Goal: Transaction & Acquisition: Book appointment/travel/reservation

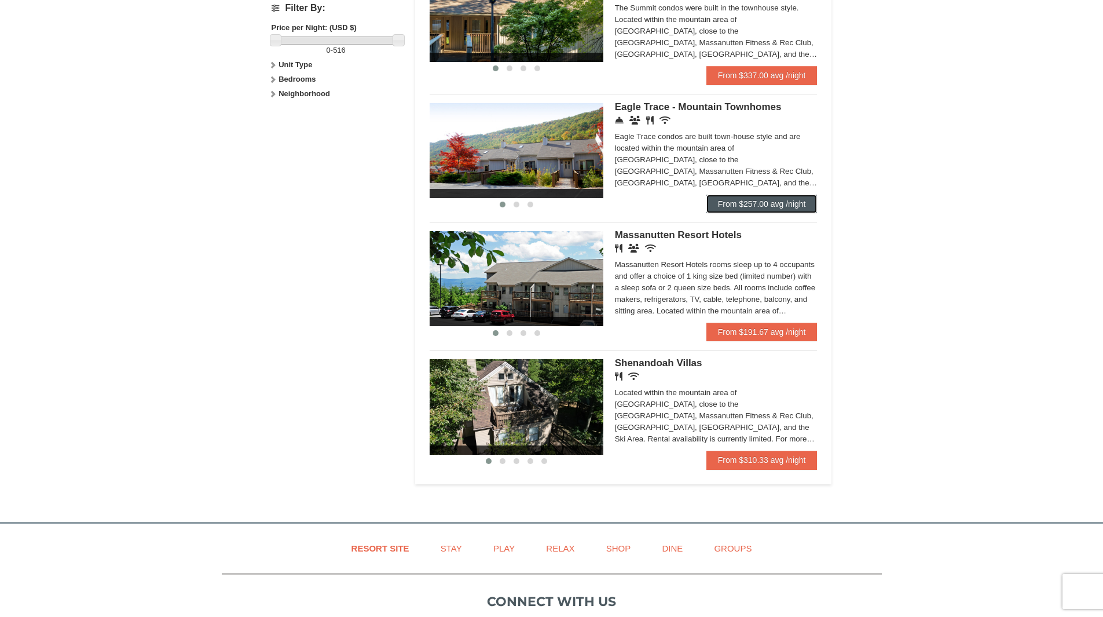
scroll to position [579, 0]
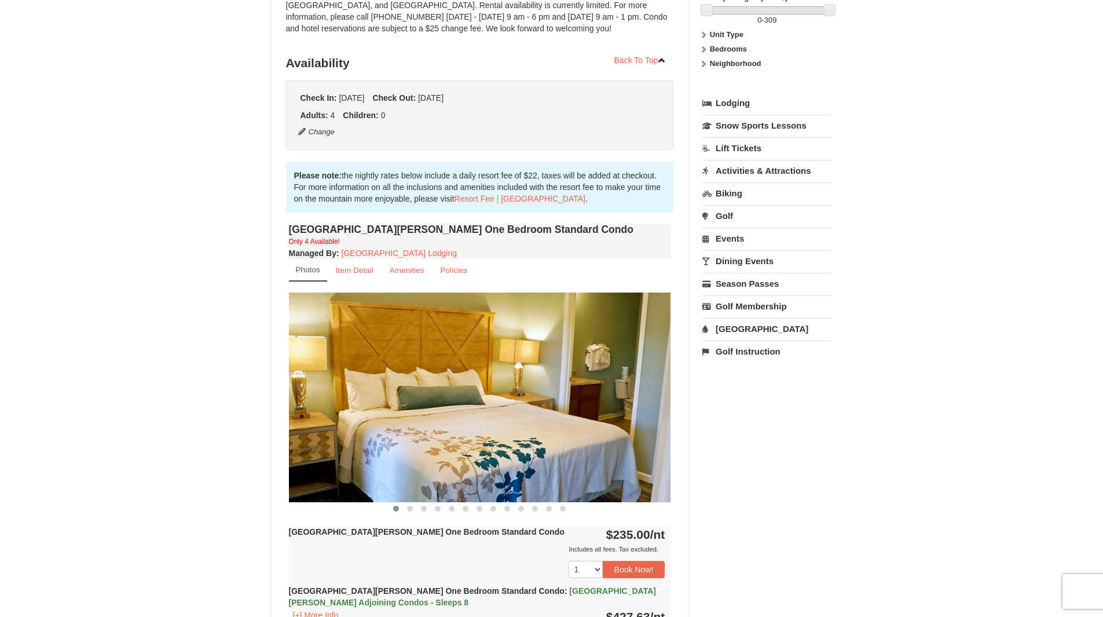
scroll to position [232, 0]
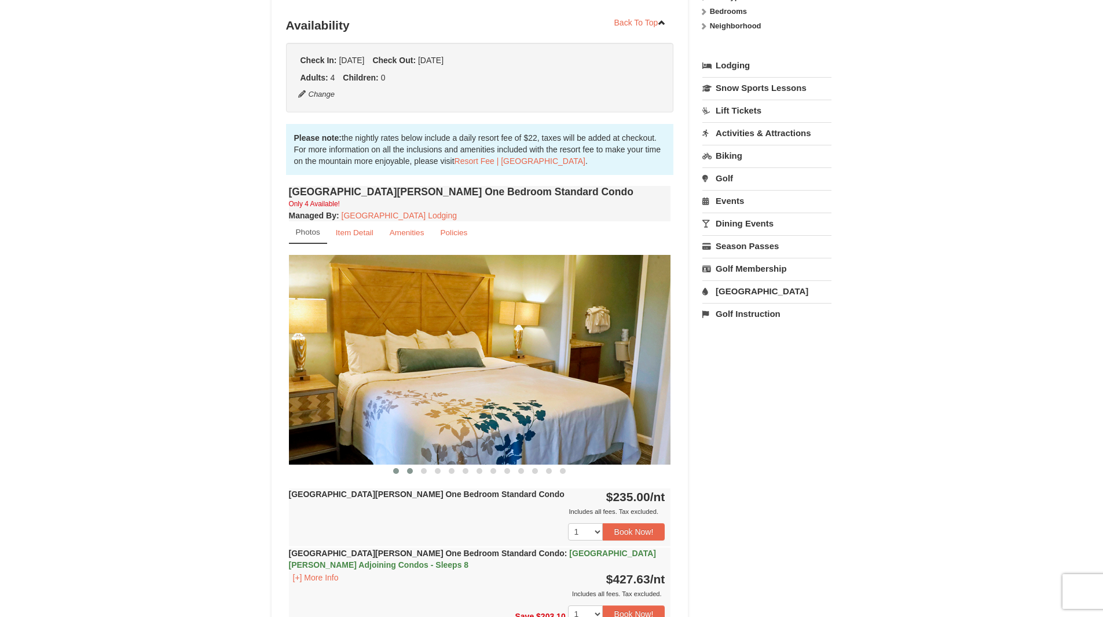
click at [410, 472] on span at bounding box center [410, 471] width 6 height 6
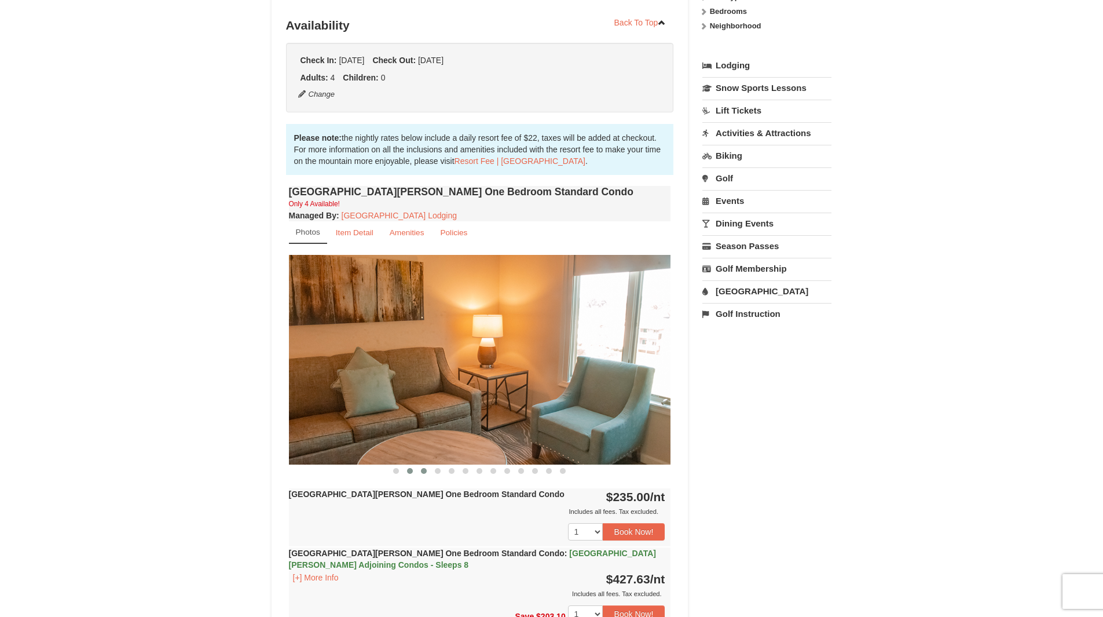
click at [422, 471] on span at bounding box center [424, 471] width 6 height 6
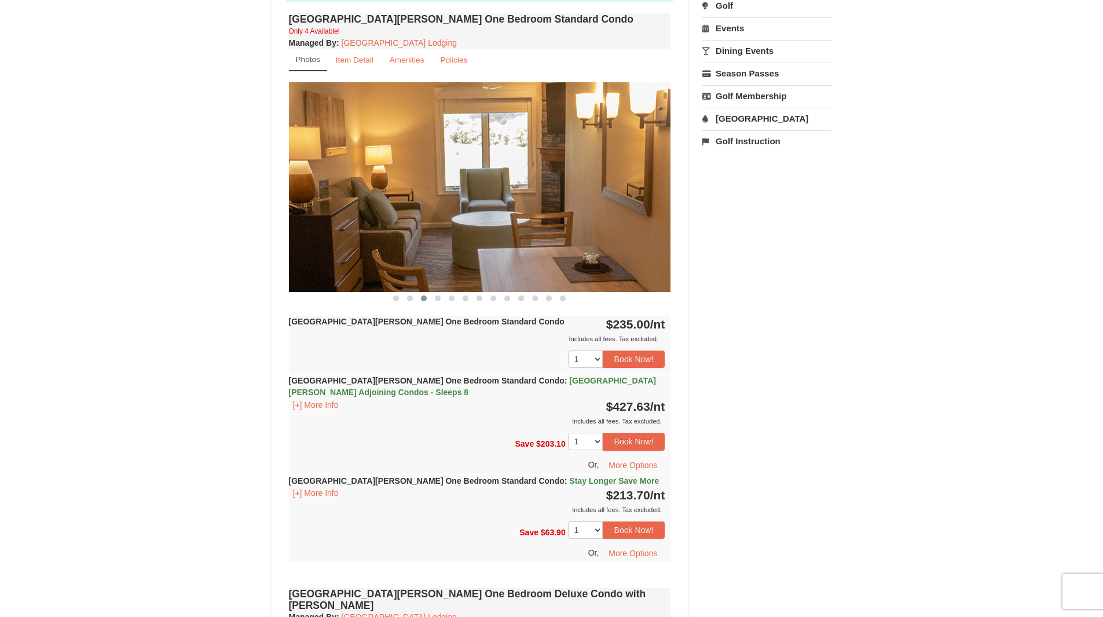
scroll to position [405, 0]
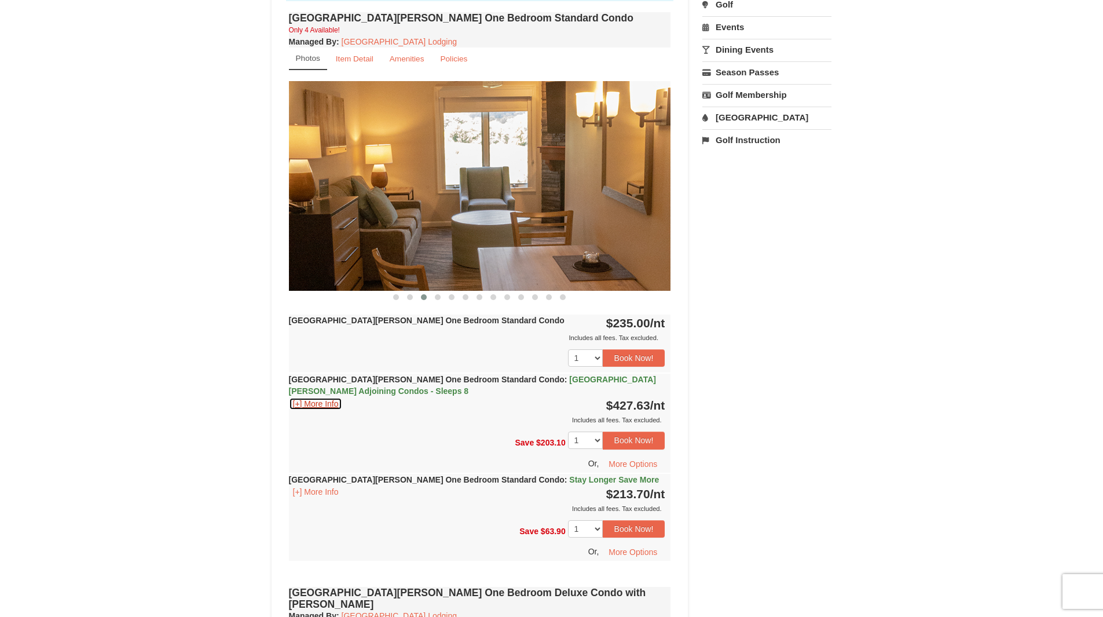
click at [320, 401] on button "[+] More Info" at bounding box center [316, 403] width 54 height 13
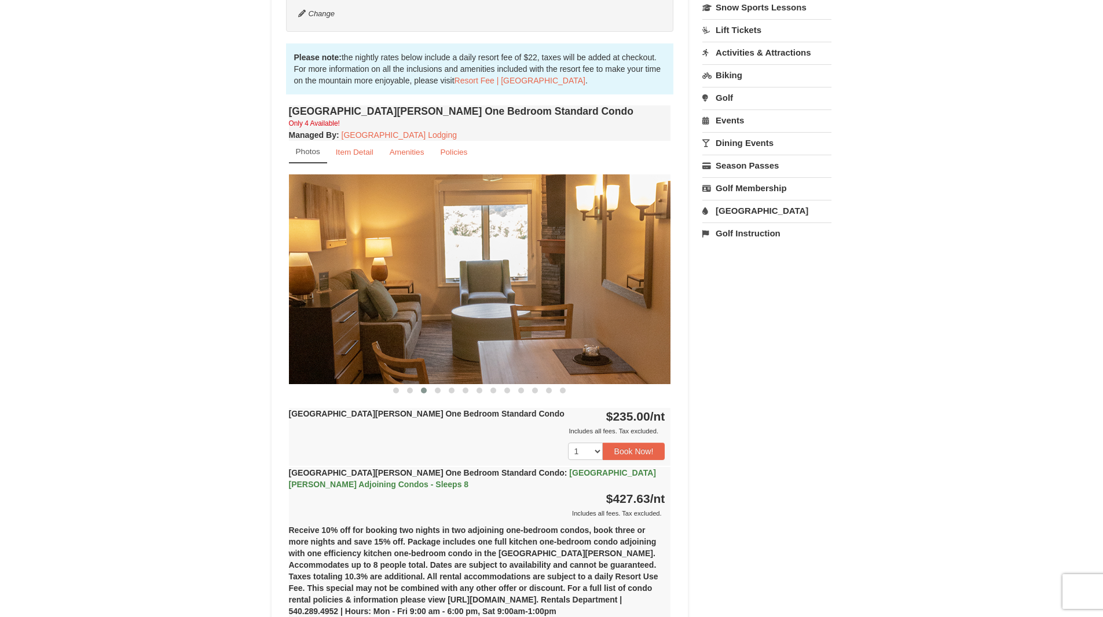
scroll to position [290, 0]
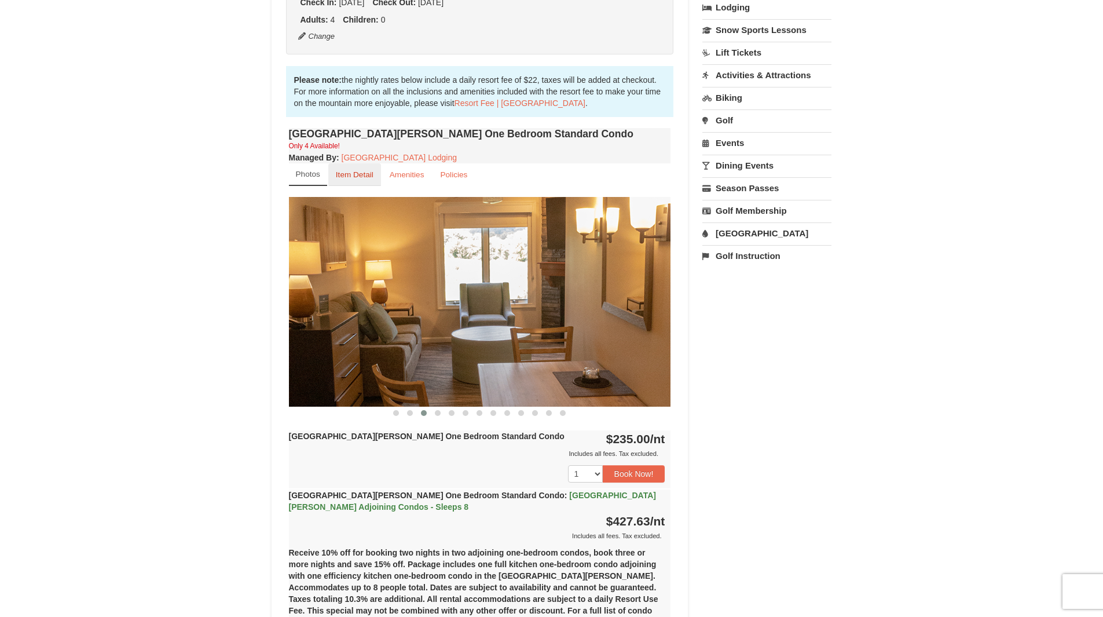
click at [370, 175] on small "Item Detail" at bounding box center [355, 174] width 38 height 9
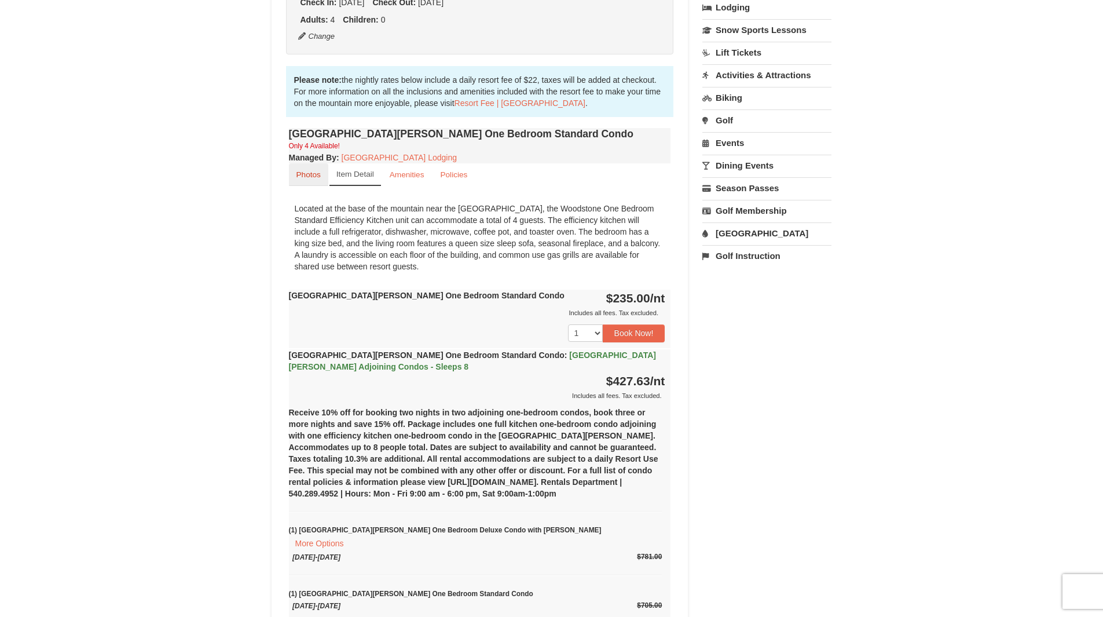
click at [313, 180] on link "Photos" at bounding box center [308, 174] width 39 height 23
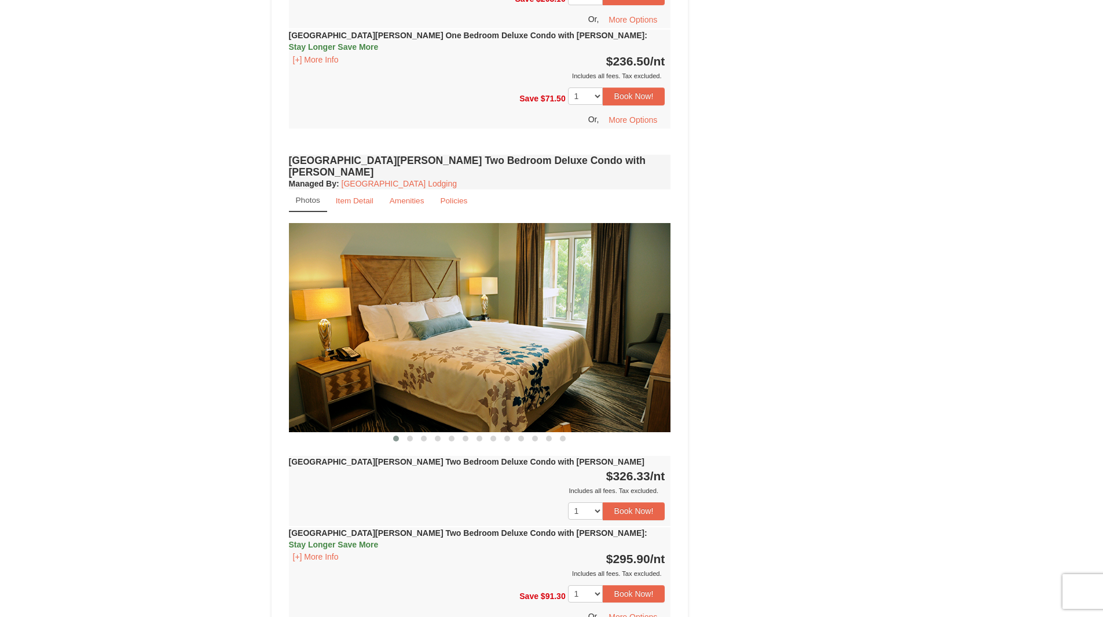
scroll to position [1680, 0]
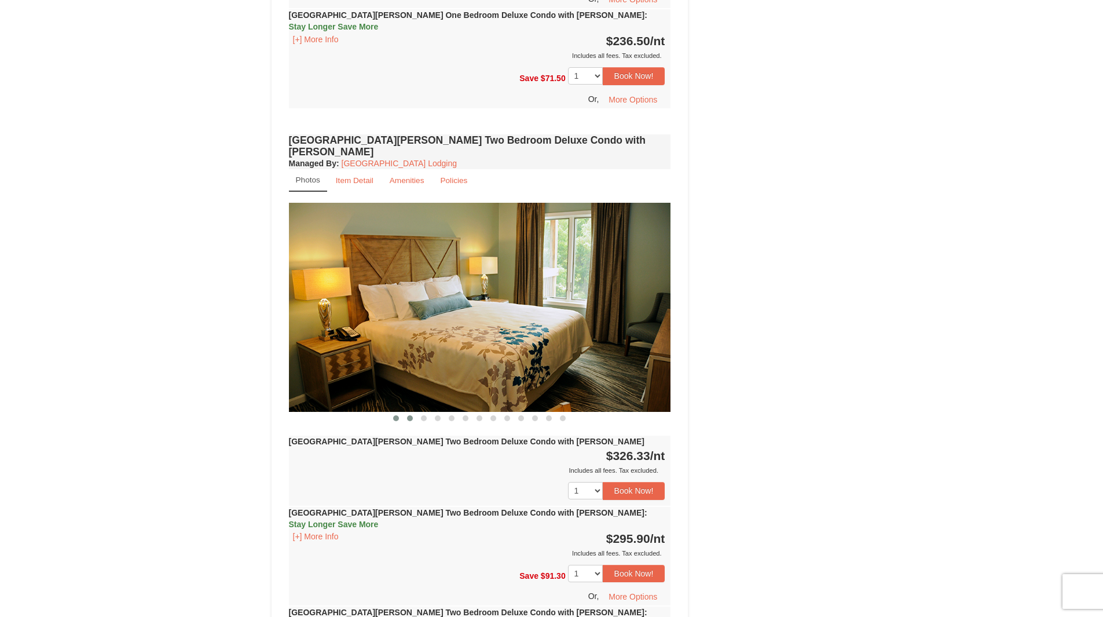
click at [410, 415] on span at bounding box center [410, 418] width 6 height 6
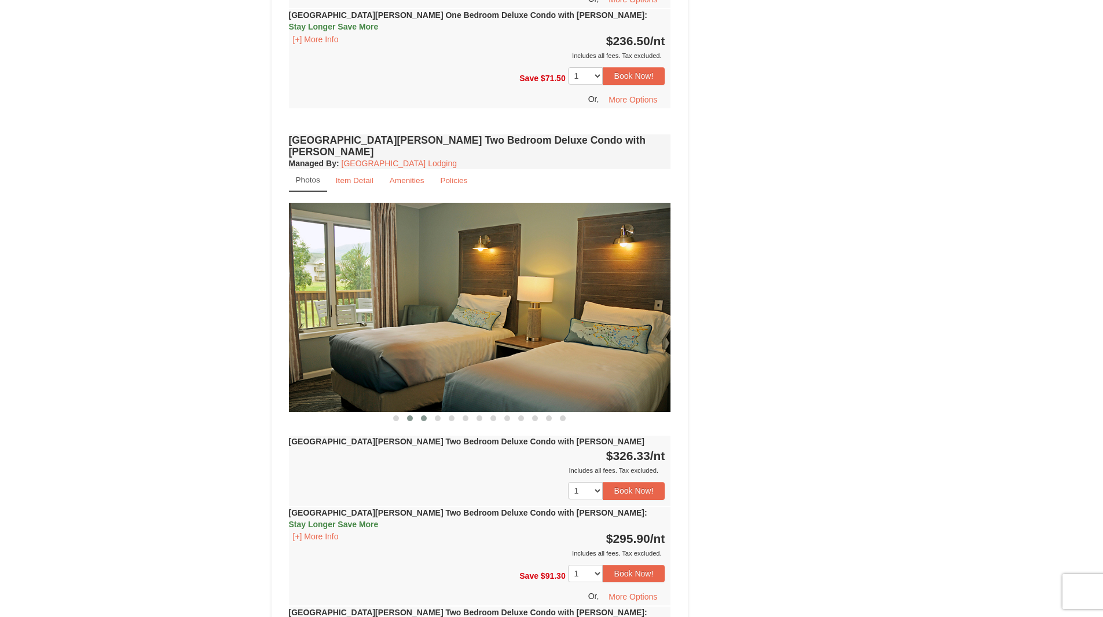
click at [421, 412] on button at bounding box center [424, 418] width 14 height 12
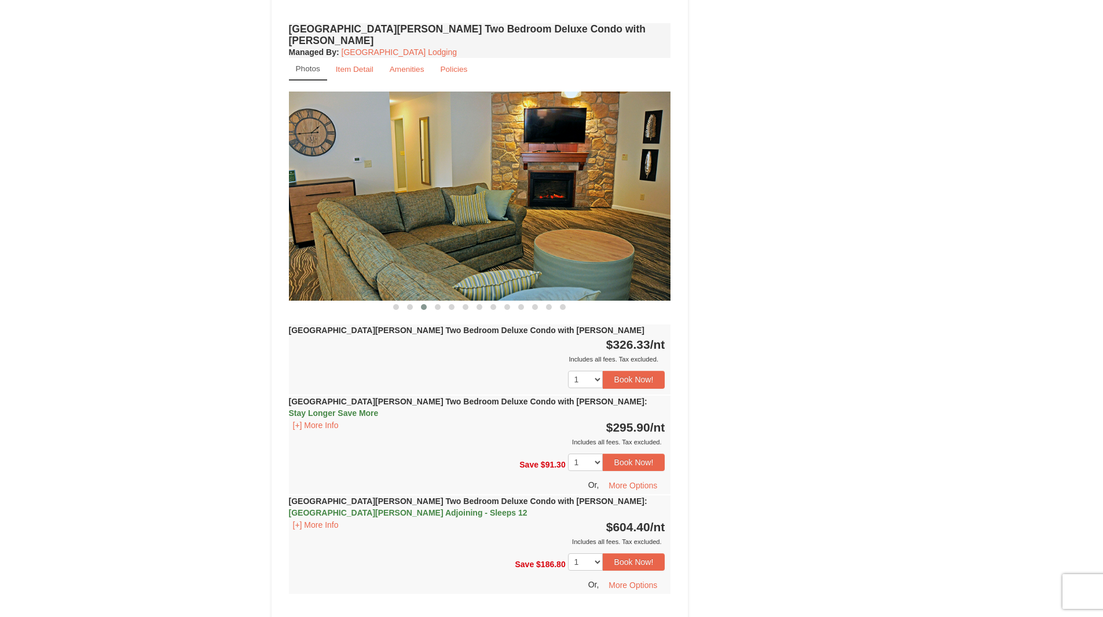
scroll to position [1796, 0]
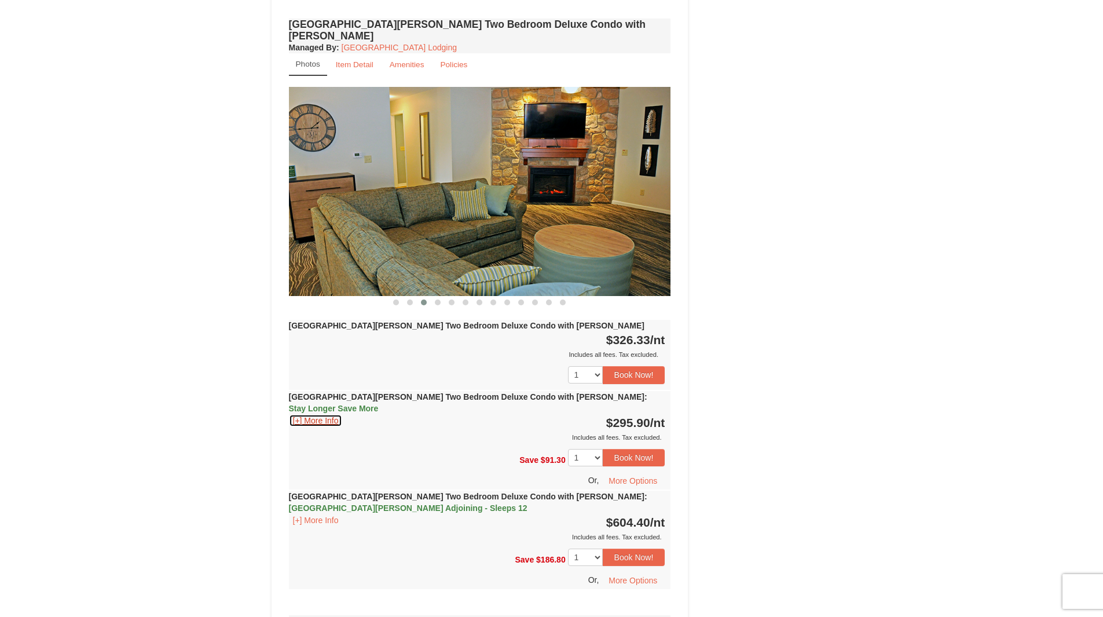
click at [300, 414] on button "[+] More Info" at bounding box center [316, 420] width 54 height 13
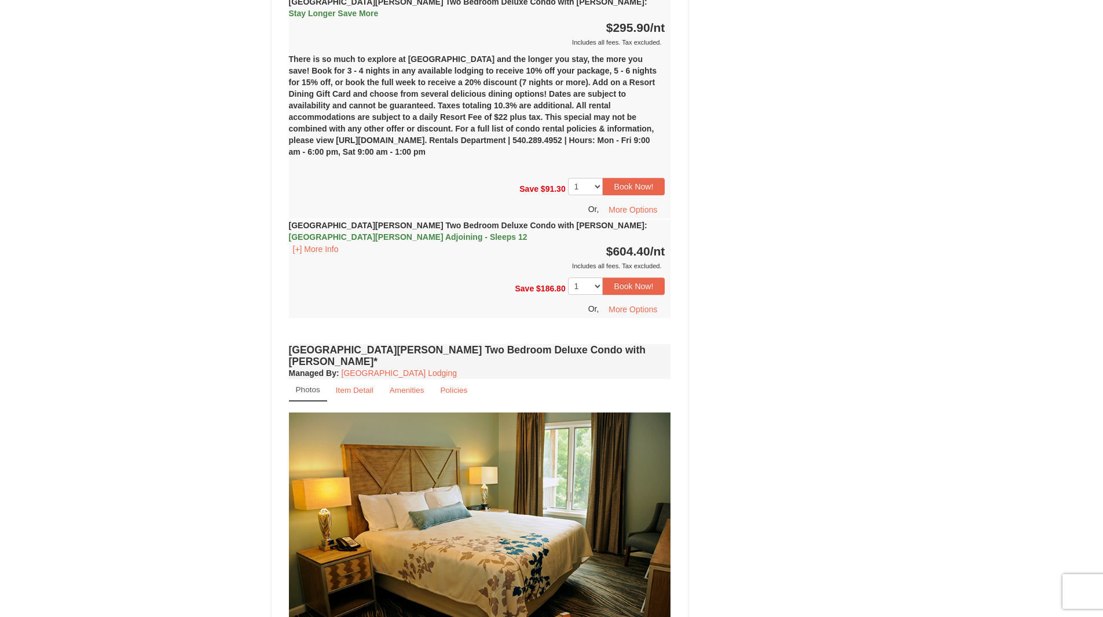
scroll to position [2162, 0]
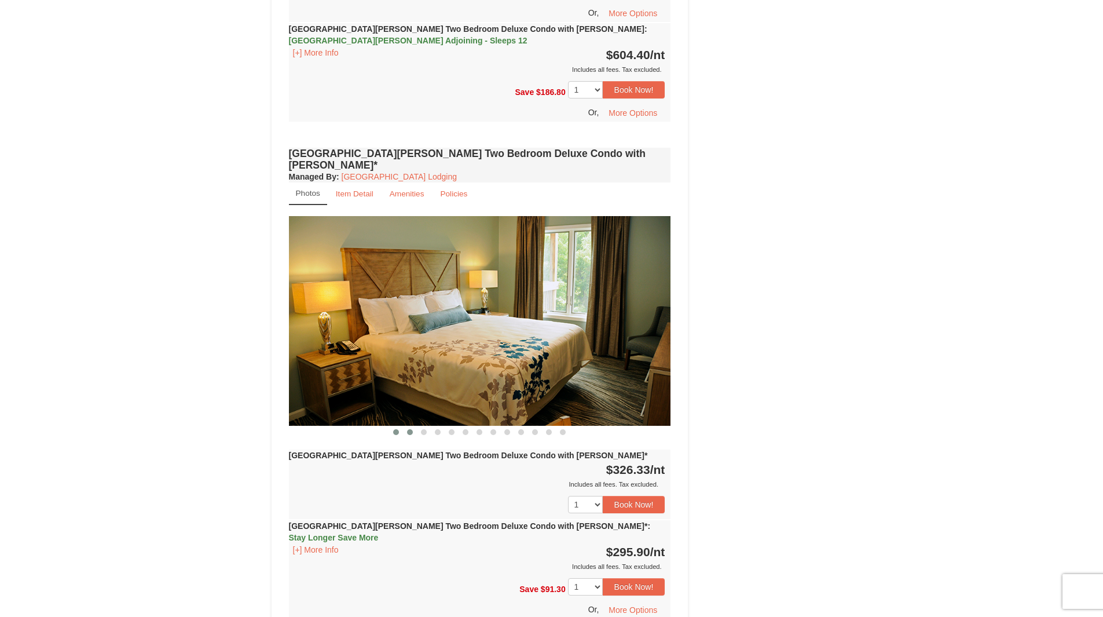
click at [406, 426] on button at bounding box center [410, 432] width 14 height 12
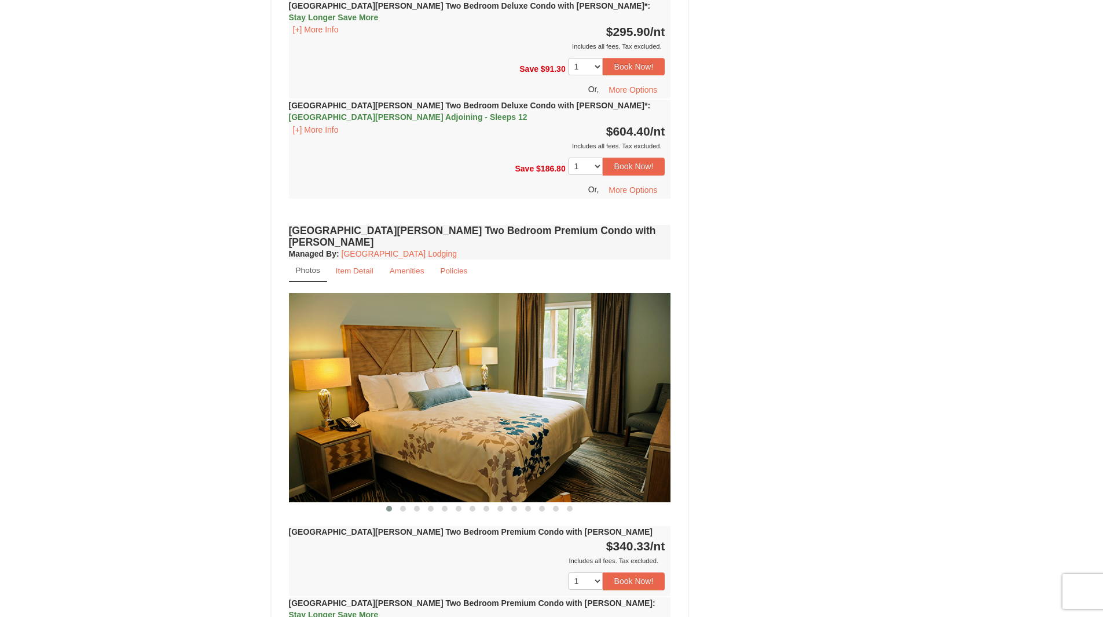
scroll to position [2684, 0]
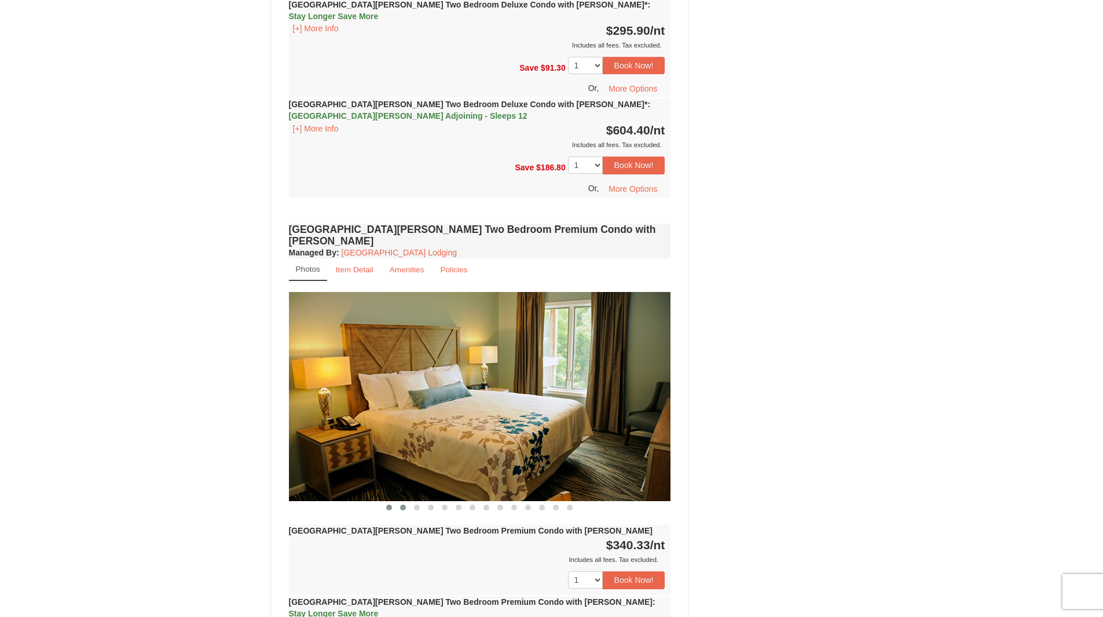
click at [403, 505] on span at bounding box center [403, 508] width 6 height 6
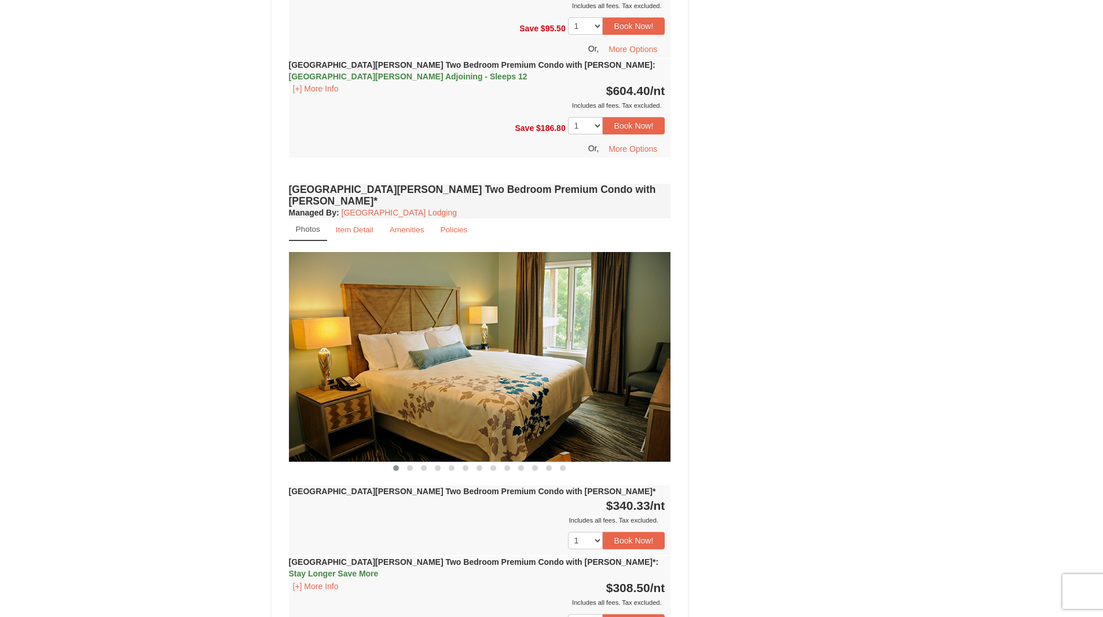
scroll to position [3321, 0]
click at [411, 323] on div "Woodstone Meadows Two Bedroom Premium Condo with Jacuzzi* Managed By : Massanut…" at bounding box center [480, 478] width 388 height 597
click at [410, 465] on span at bounding box center [410, 468] width 6 height 6
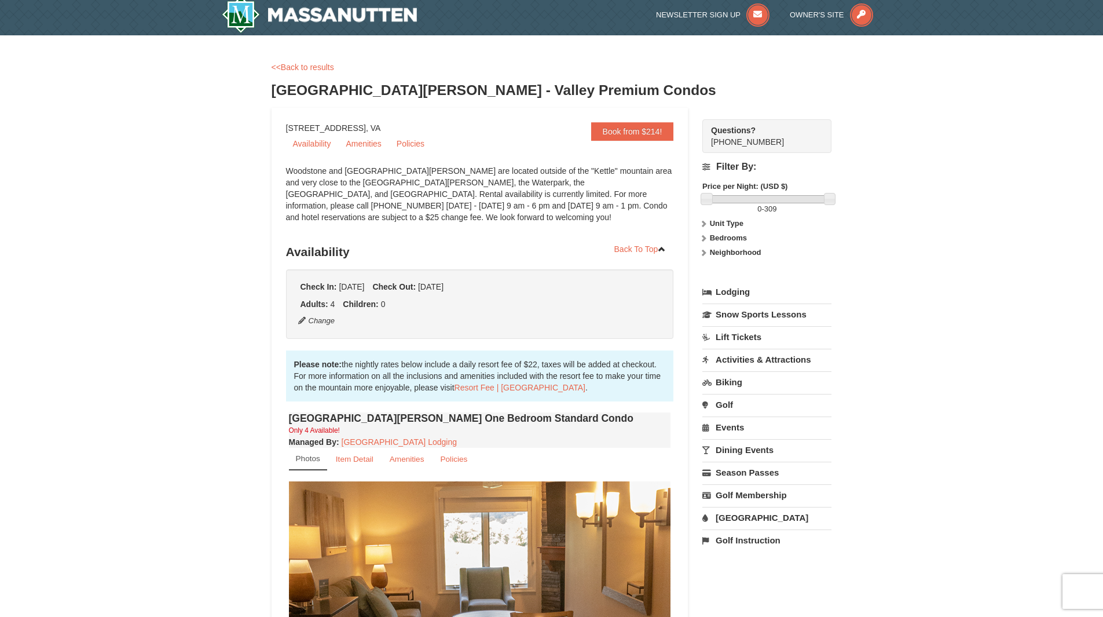
scroll to position [0, 0]
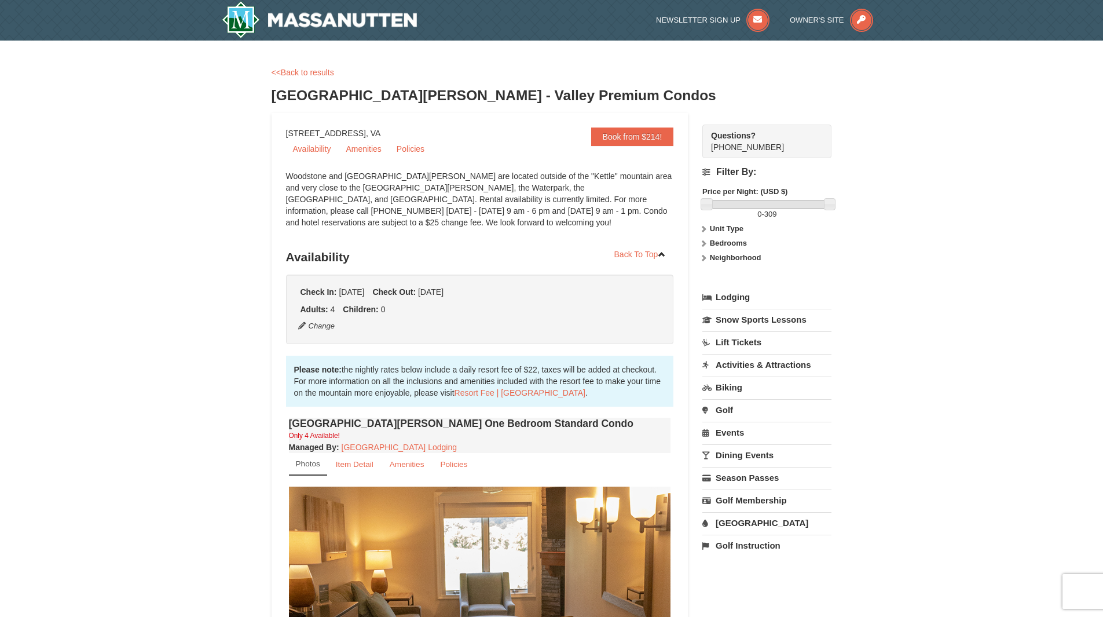
click at [704, 242] on icon at bounding box center [704, 243] width 8 height 8
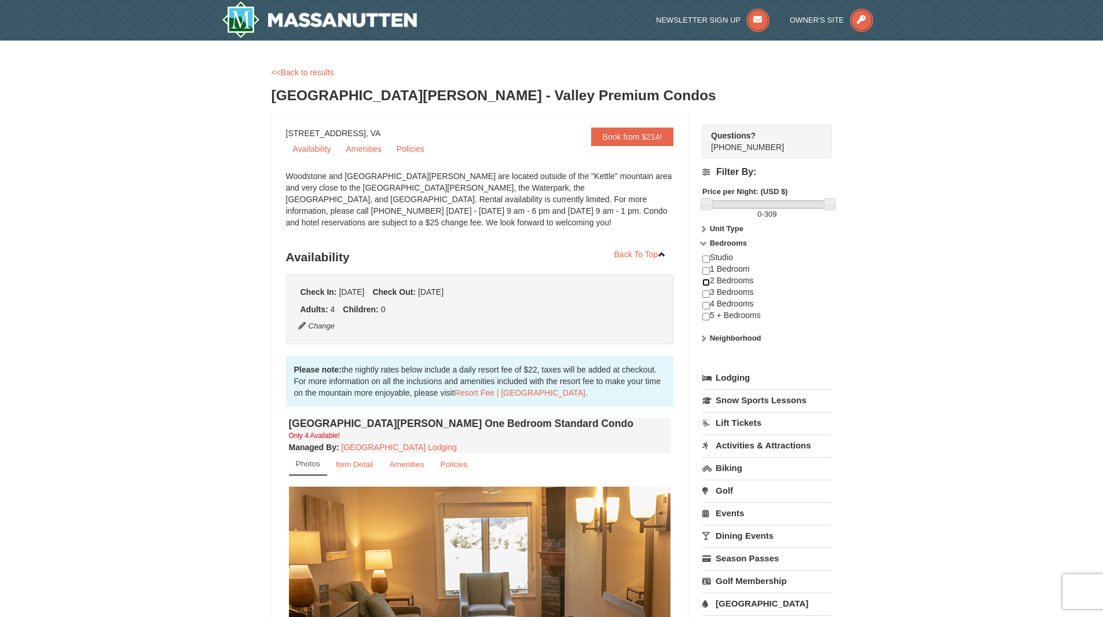
click at [705, 283] on input "checkbox" at bounding box center [707, 283] width 8 height 8
checkbox input "true"
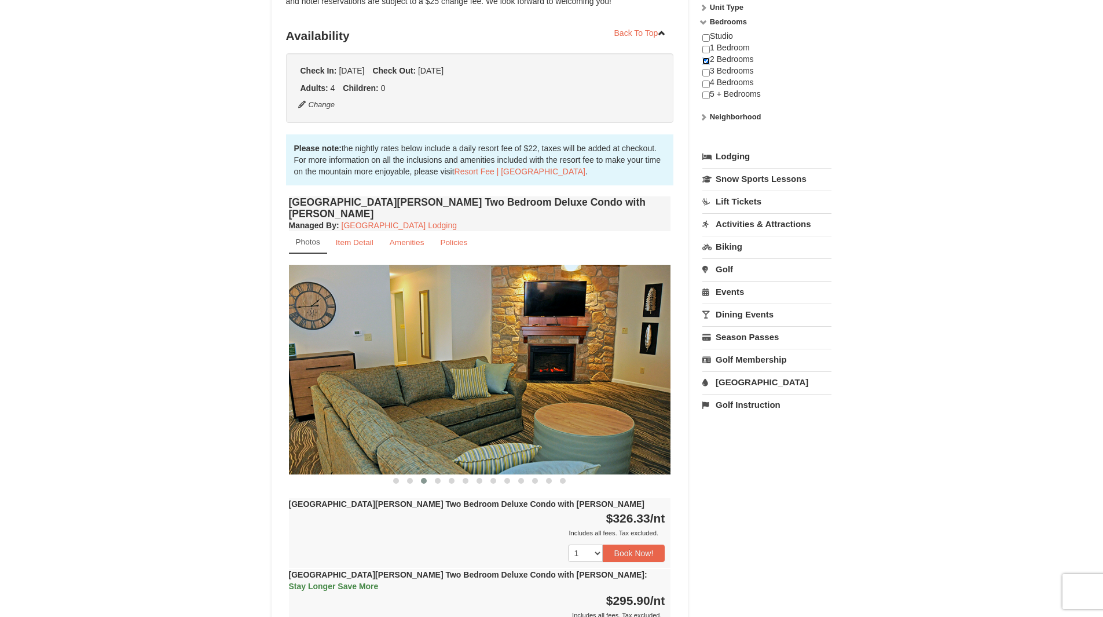
scroll to position [232, 0]
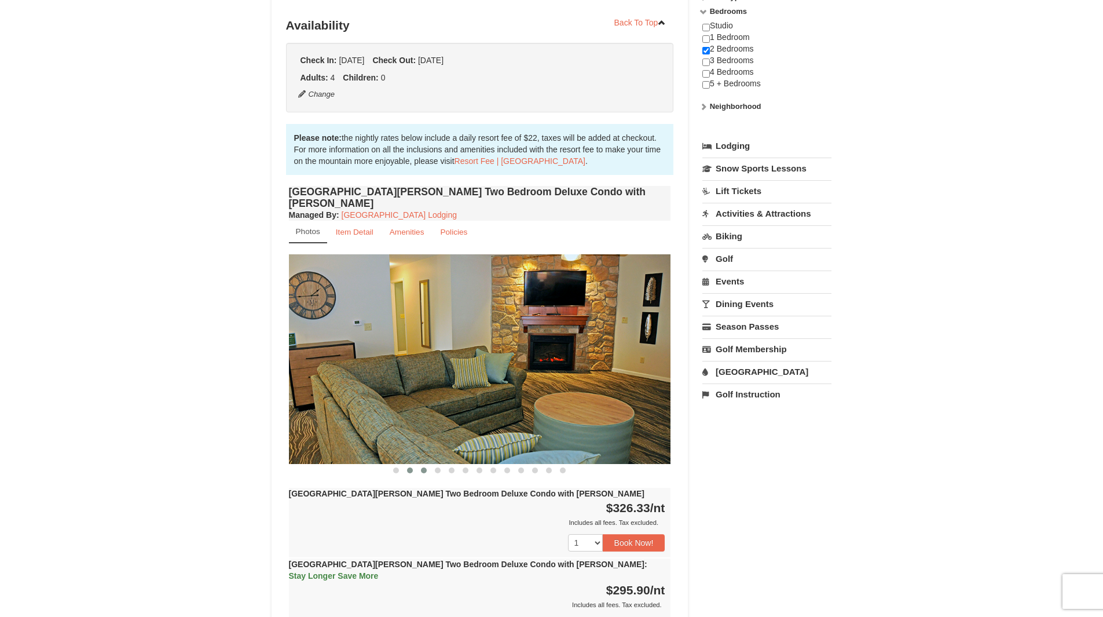
click at [408, 467] on span at bounding box center [410, 470] width 6 height 6
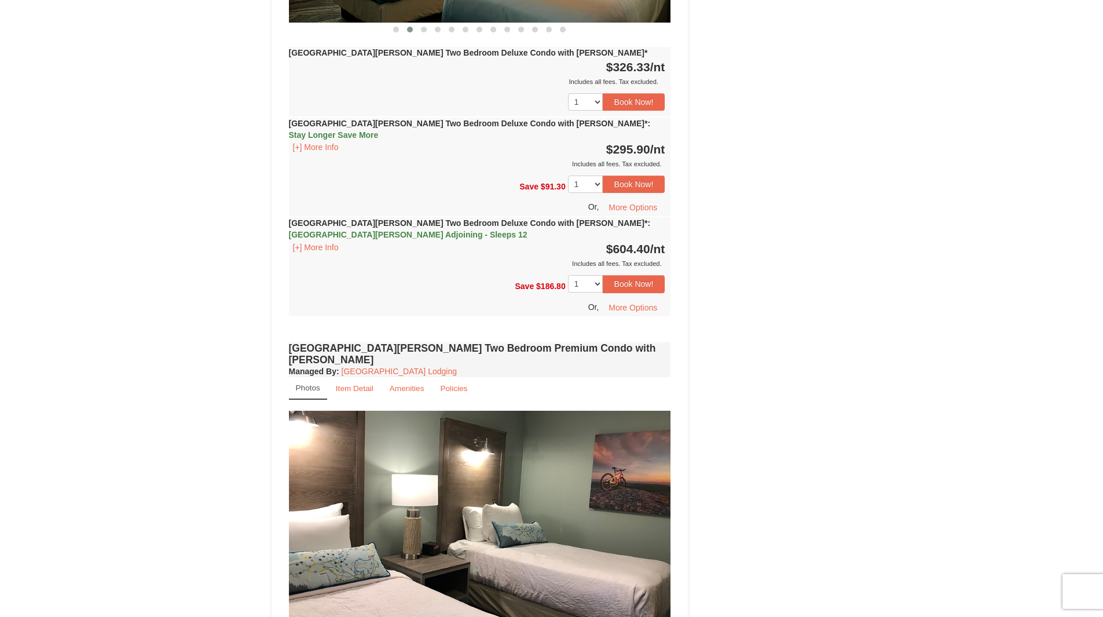
scroll to position [1387, 0]
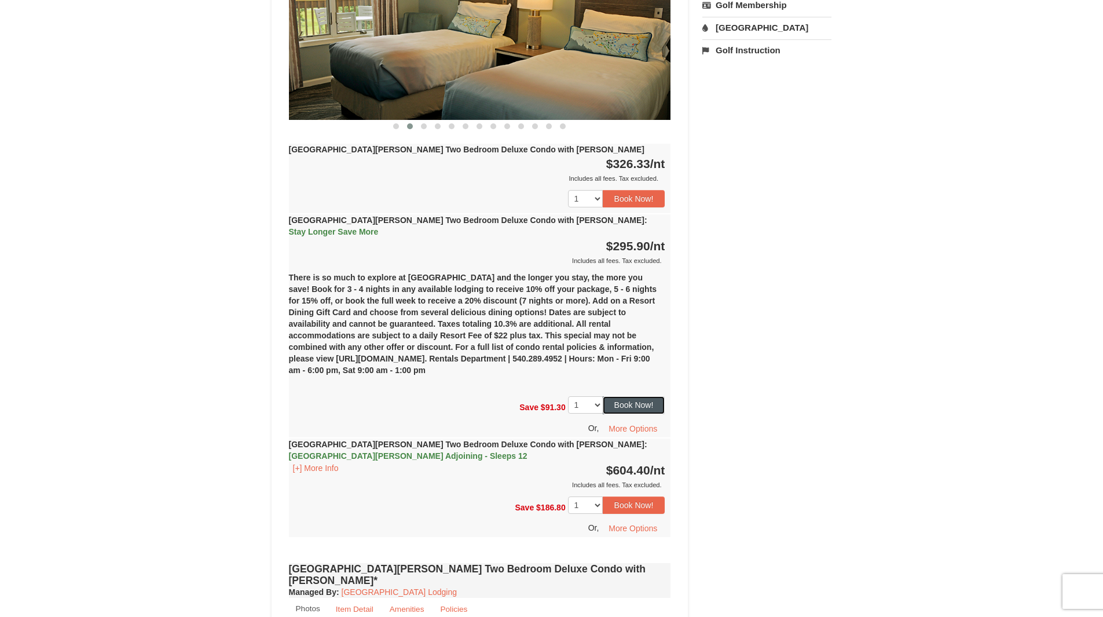
click at [633, 396] on button "Book Now!" at bounding box center [634, 404] width 63 height 17
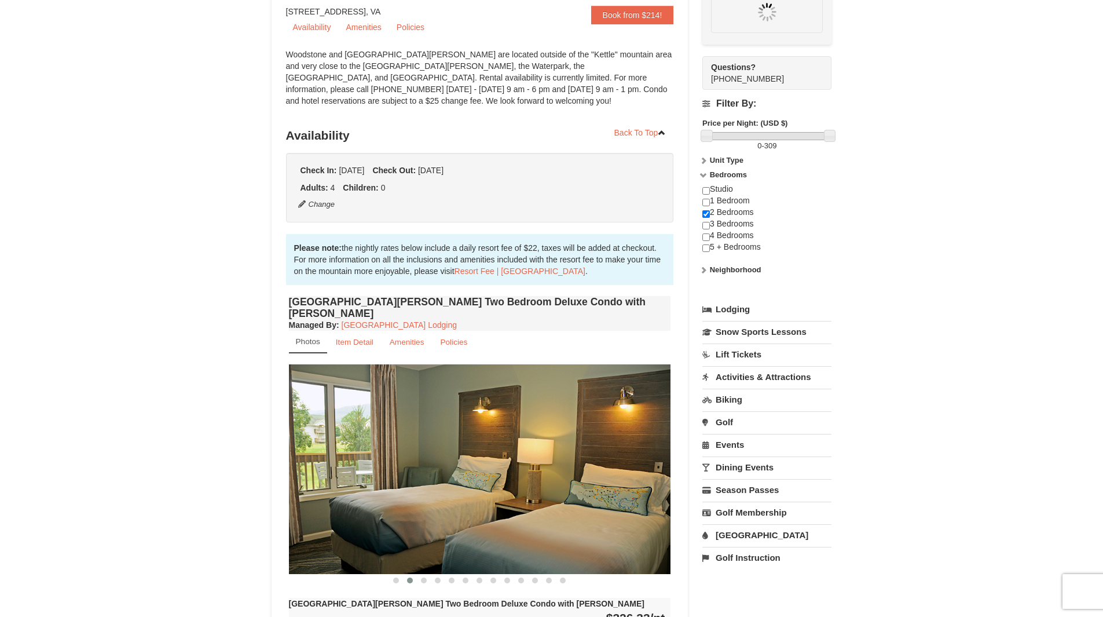
scroll to position [113, 0]
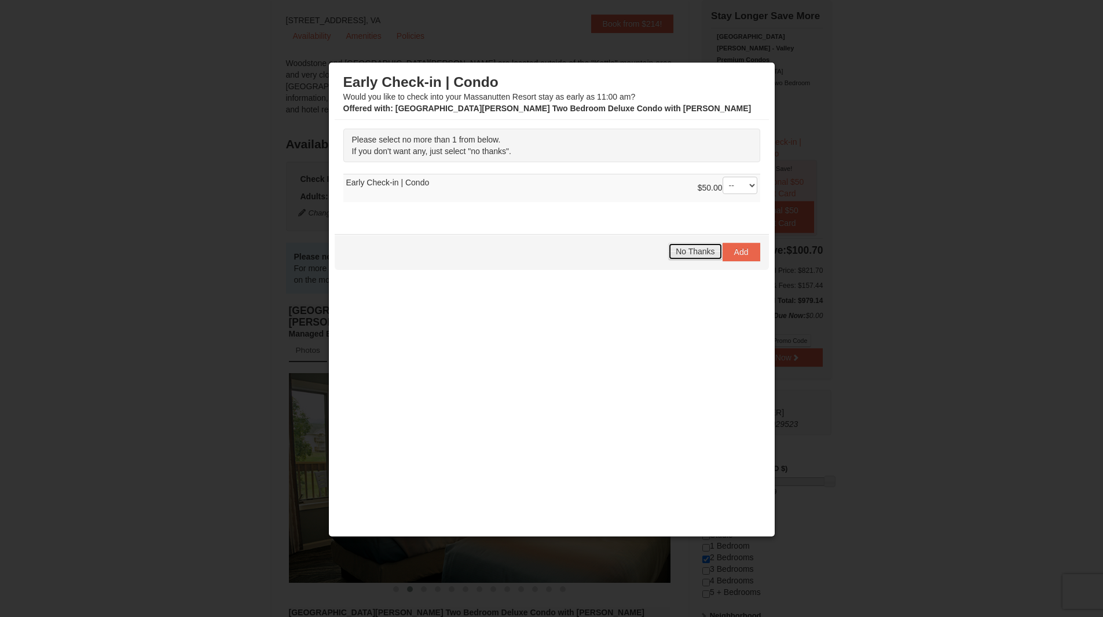
click at [692, 251] on span "No Thanks" at bounding box center [695, 251] width 39 height 9
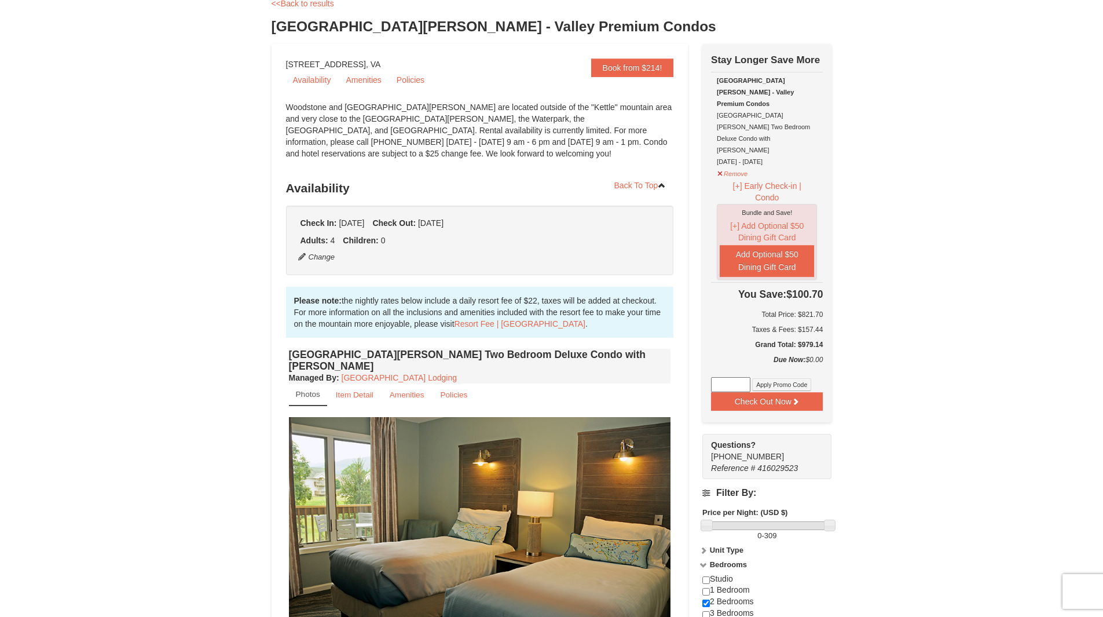
scroll to position [0, 0]
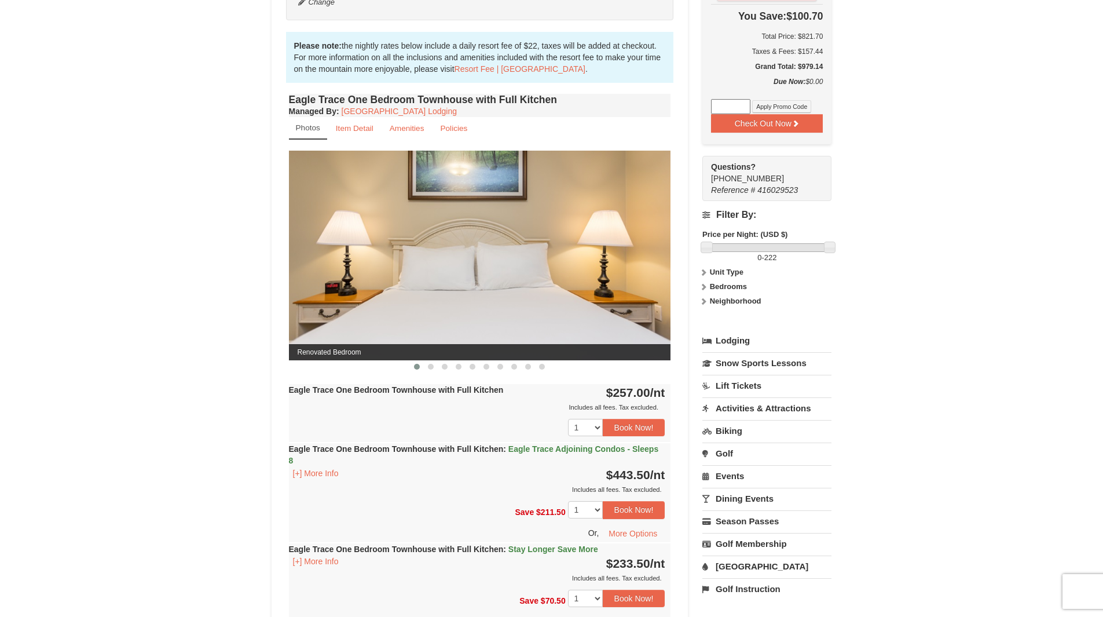
scroll to position [348, 0]
click at [429, 367] on span at bounding box center [431, 366] width 6 height 6
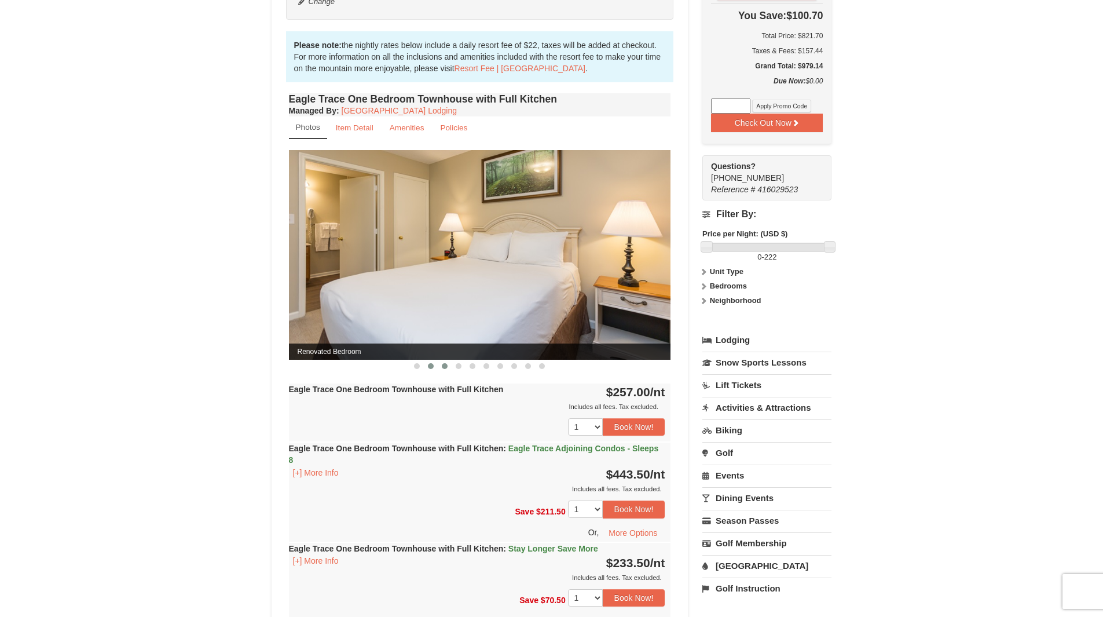
click at [447, 363] on button at bounding box center [445, 366] width 14 height 12
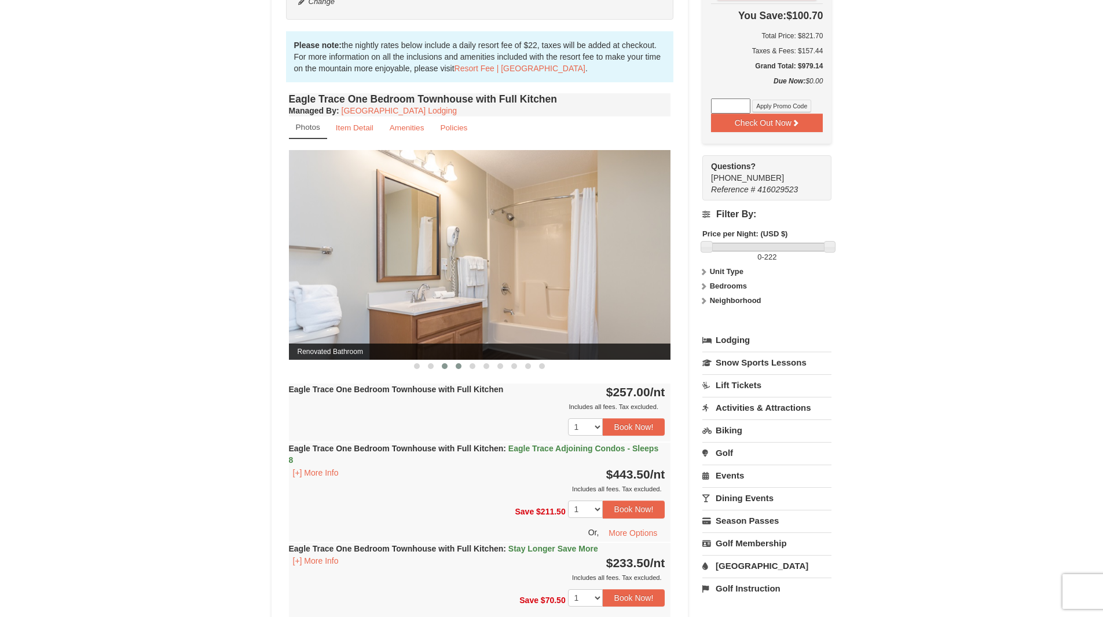
click at [453, 364] on button at bounding box center [459, 366] width 14 height 12
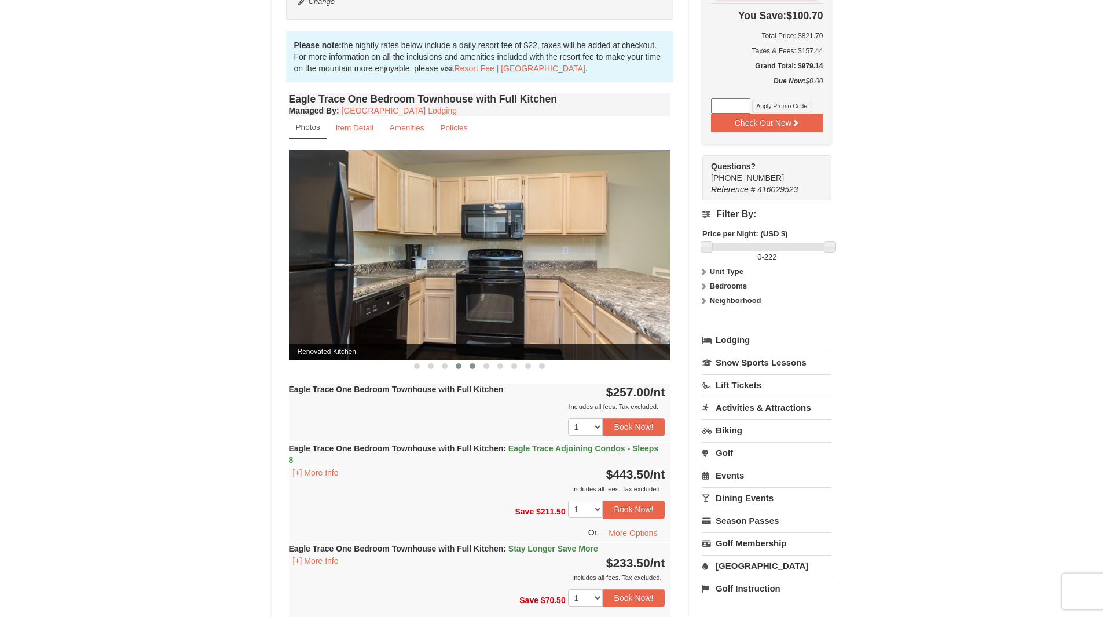
click at [474, 370] on button at bounding box center [473, 366] width 14 height 12
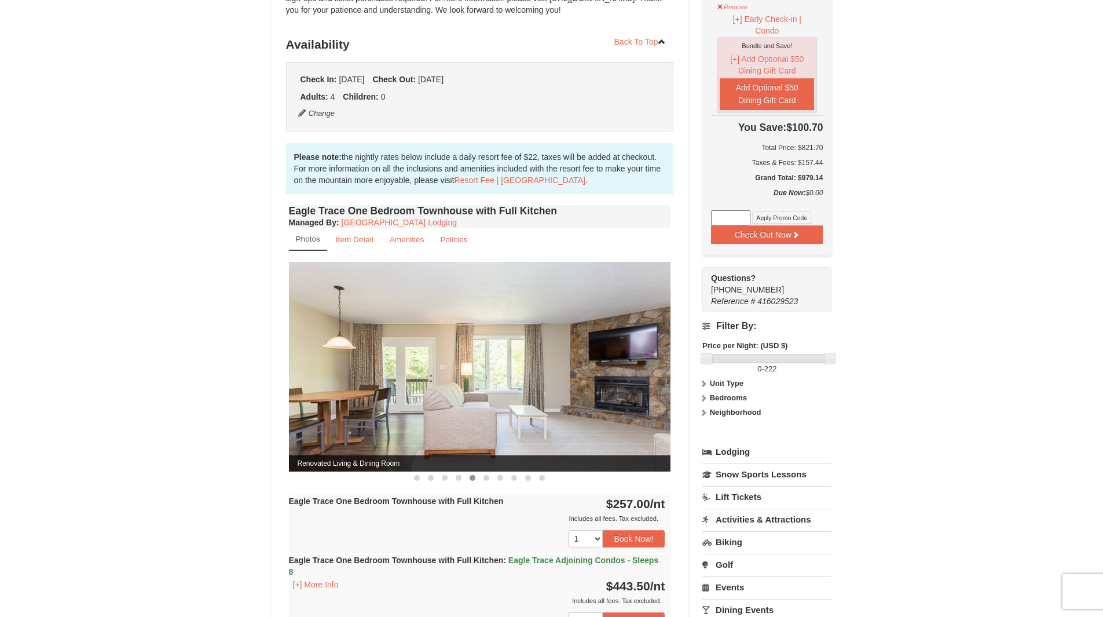
scroll to position [232, 0]
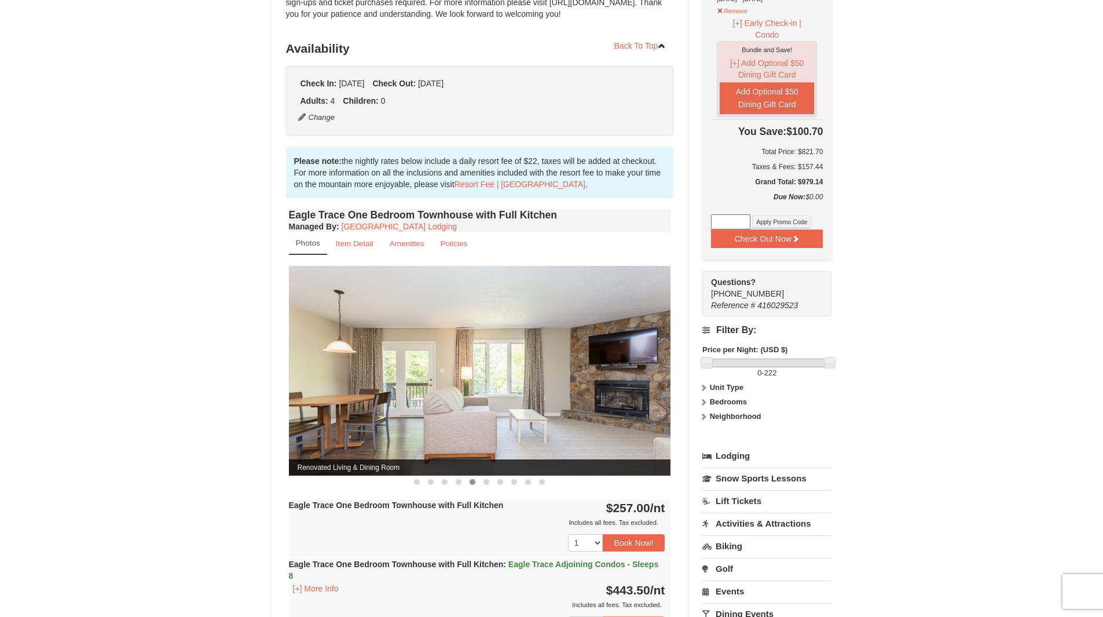
click at [710, 397] on strong "Bedrooms" at bounding box center [728, 401] width 37 height 9
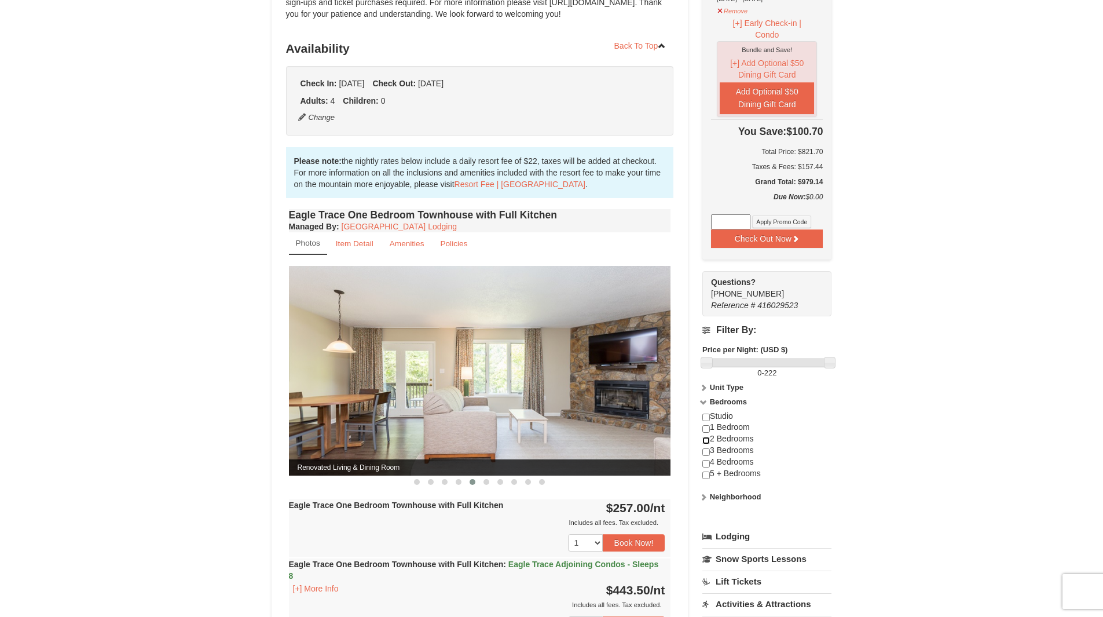
click at [706, 437] on input "checkbox" at bounding box center [707, 441] width 8 height 8
checkbox input "true"
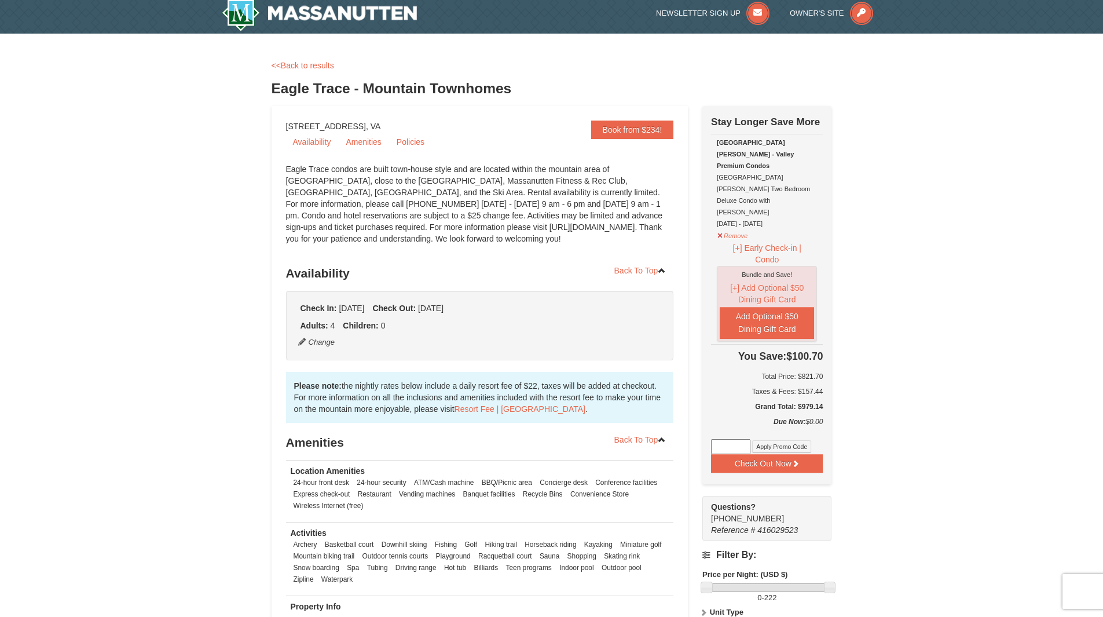
scroll to position [0, 0]
